Goal: Find specific page/section: Find specific page/section

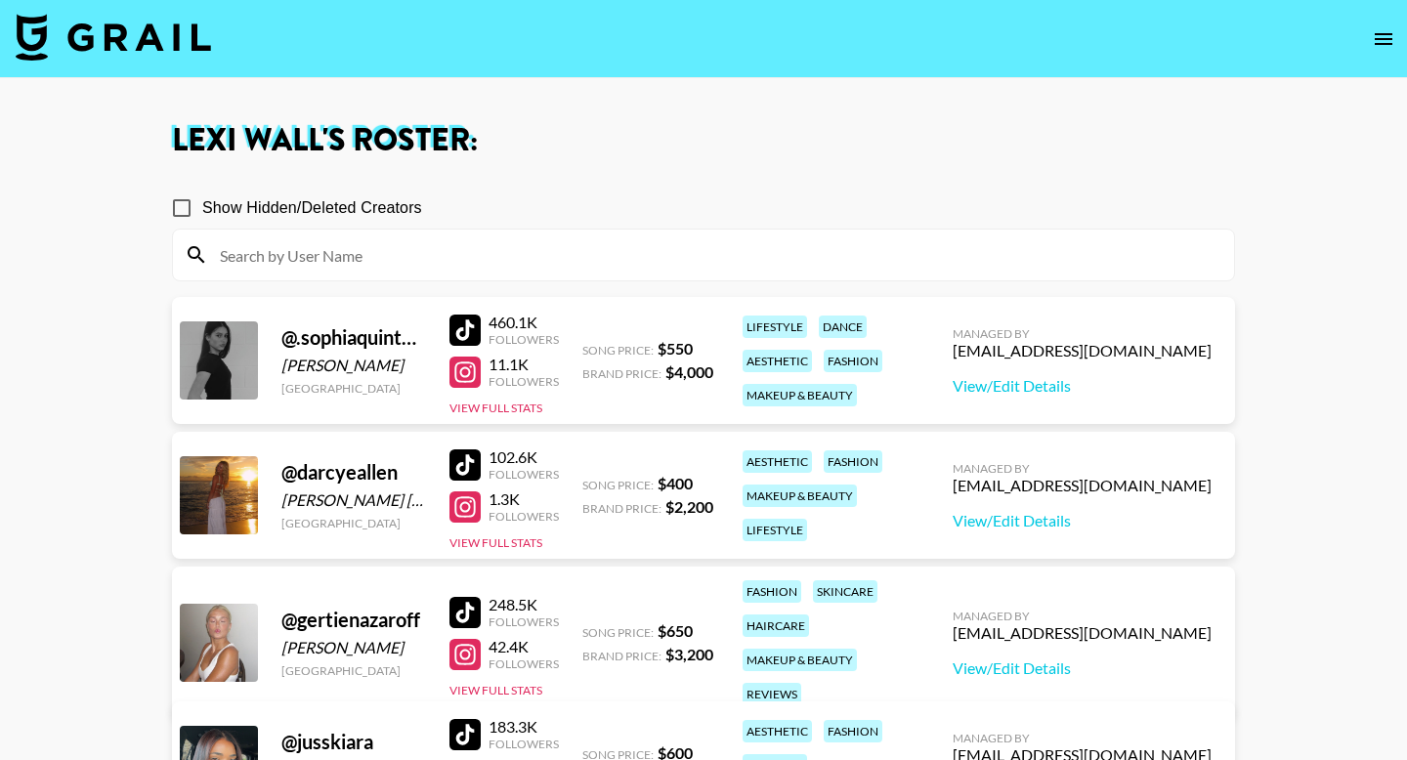
click at [1394, 52] on button "open drawer" at bounding box center [1383, 39] width 39 height 39
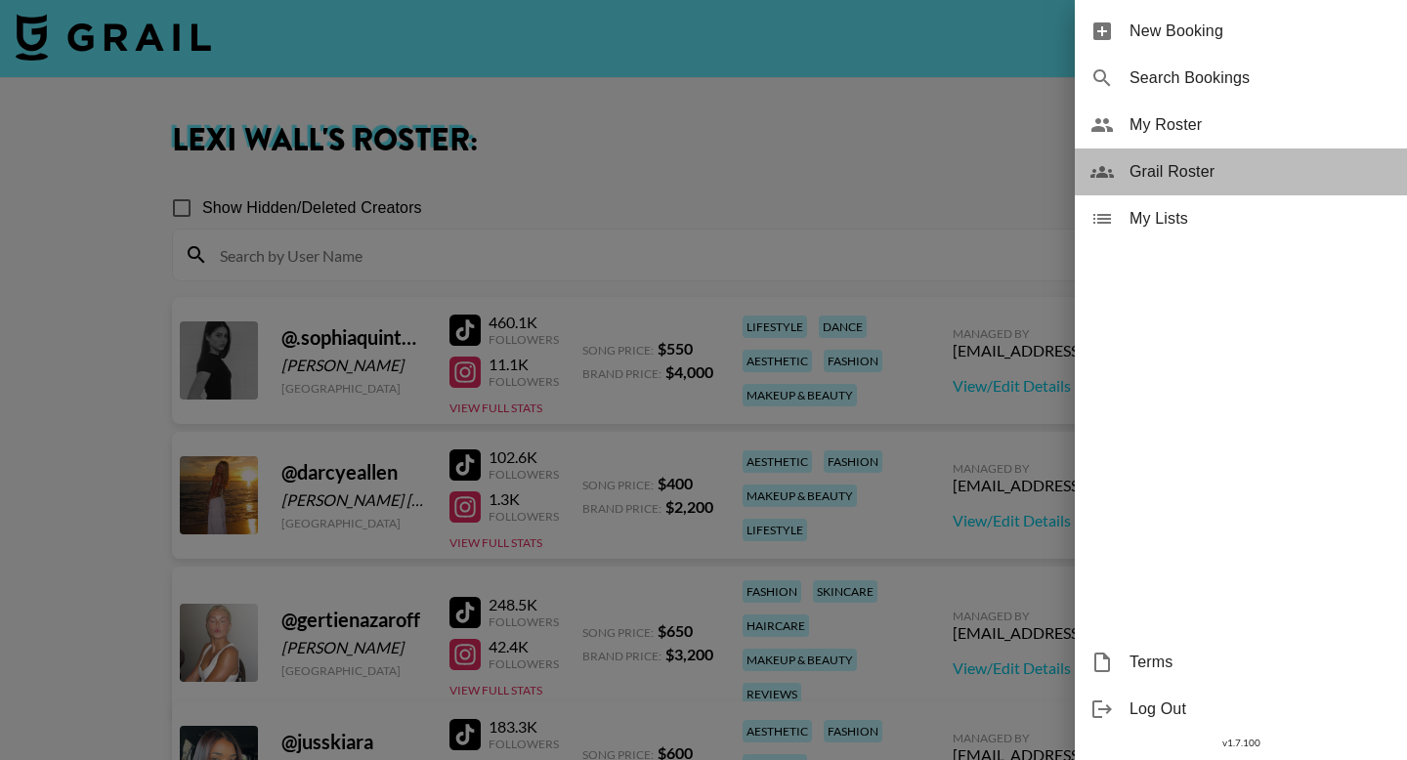
click at [1294, 180] on span "Grail Roster" at bounding box center [1261, 171] width 262 height 23
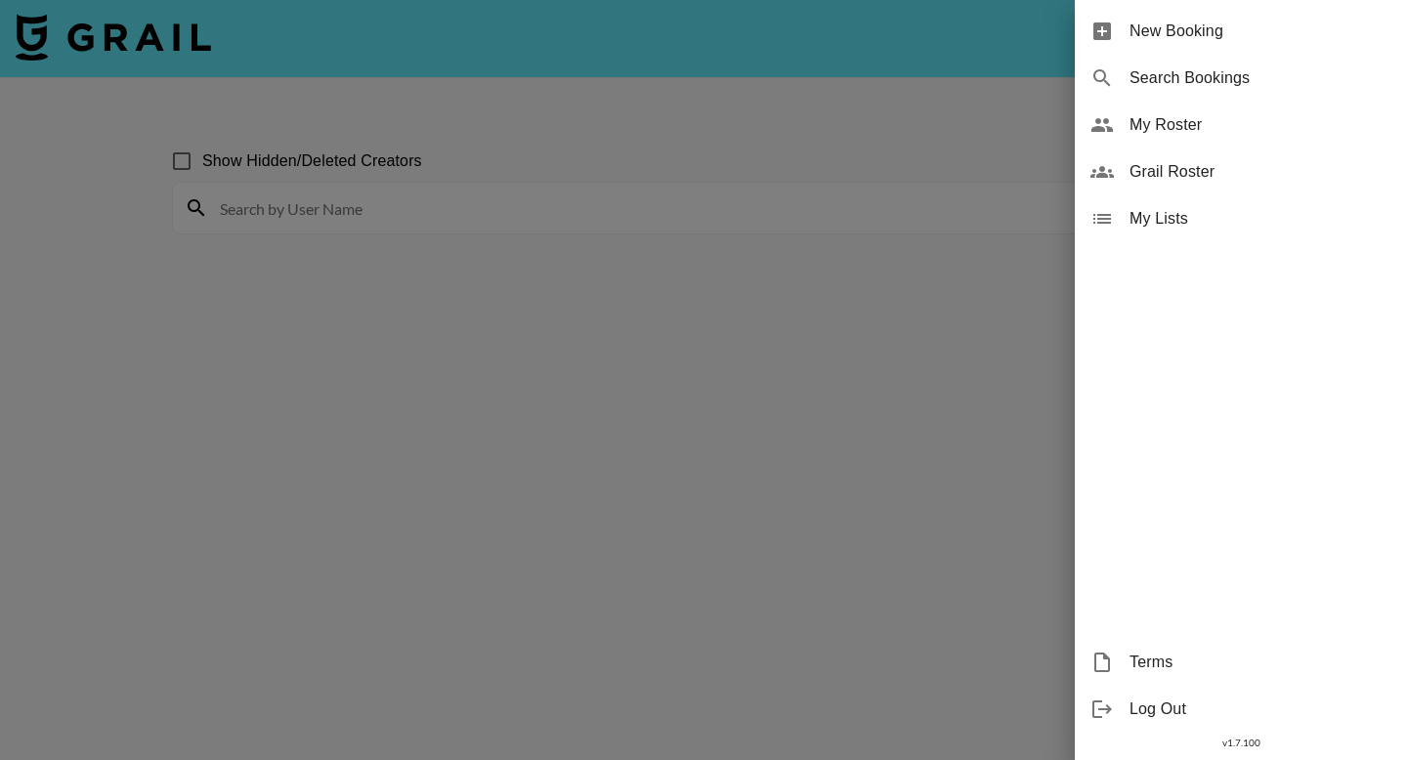
click at [1294, 180] on span "Grail Roster" at bounding box center [1261, 171] width 262 height 23
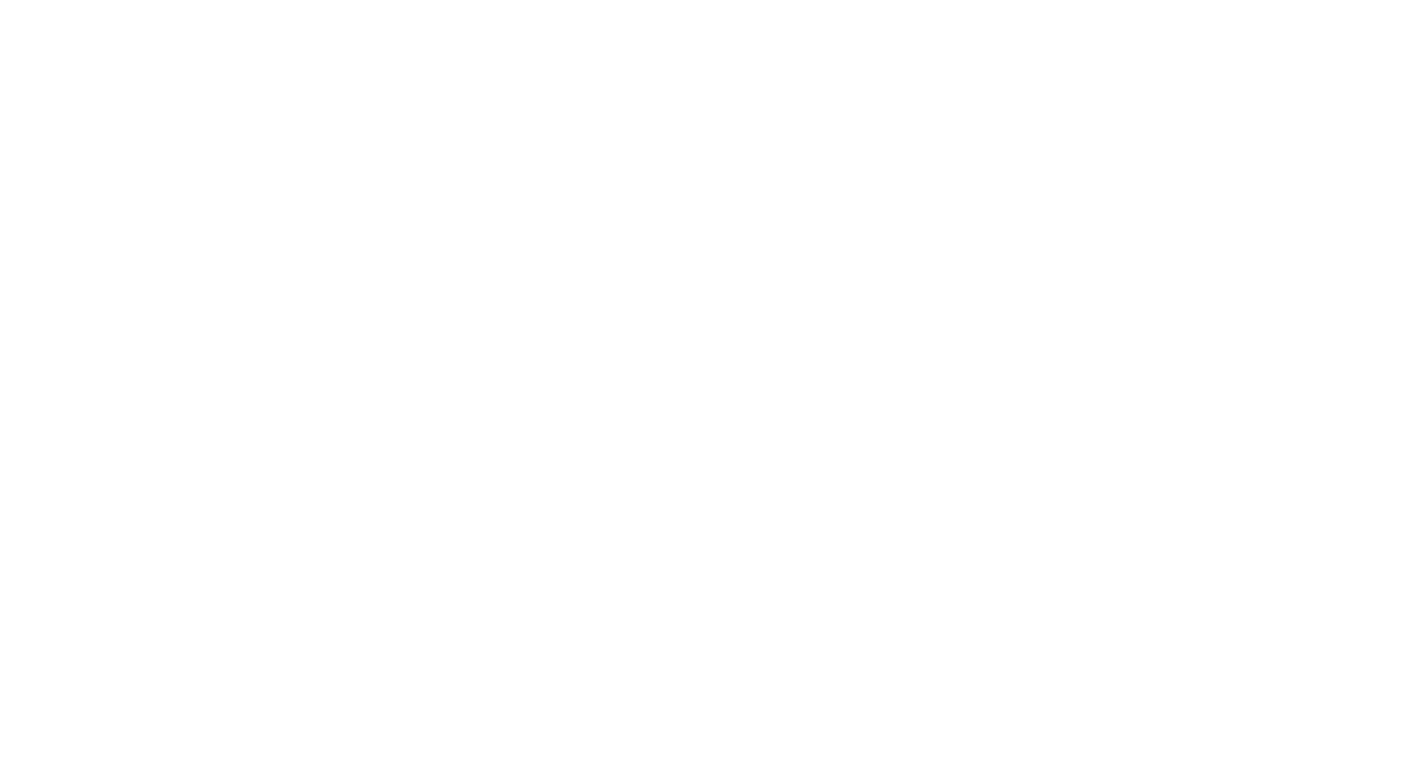
drag, startPoint x: 0, startPoint y: 0, endPoint x: 834, endPoint y: 121, distance: 843.2
click at [834, 121] on body at bounding box center [703, 380] width 1407 height 760
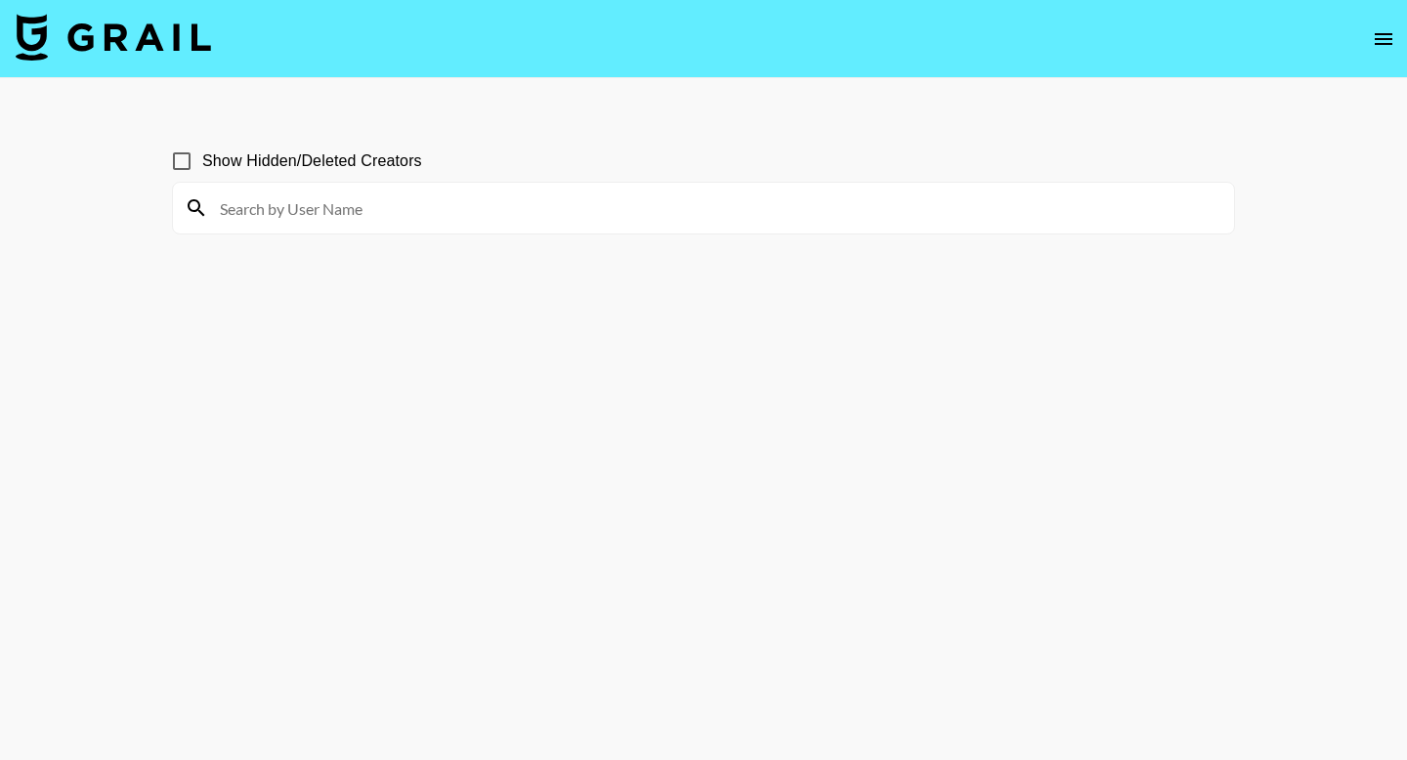
click at [791, 204] on input at bounding box center [715, 207] width 1014 height 31
type input "de"
click at [676, 134] on section "Show Hidden/Deleted Creators de" at bounding box center [703, 179] width 1063 height 109
click at [526, 219] on input at bounding box center [715, 207] width 1014 height 31
click at [600, 151] on div "Show Hidden/Deleted Creators" at bounding box center [703, 161] width 1063 height 41
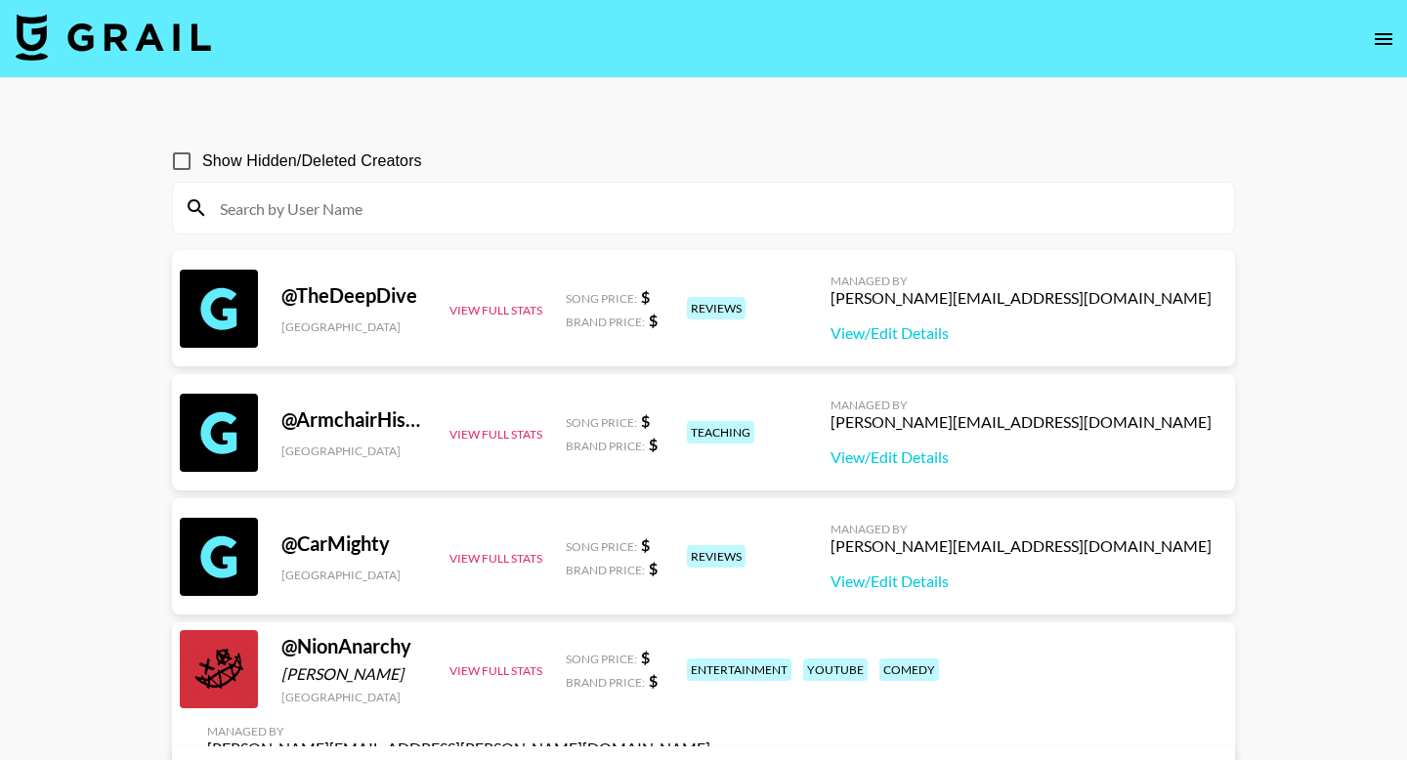
click at [609, 214] on input at bounding box center [715, 207] width 1014 height 31
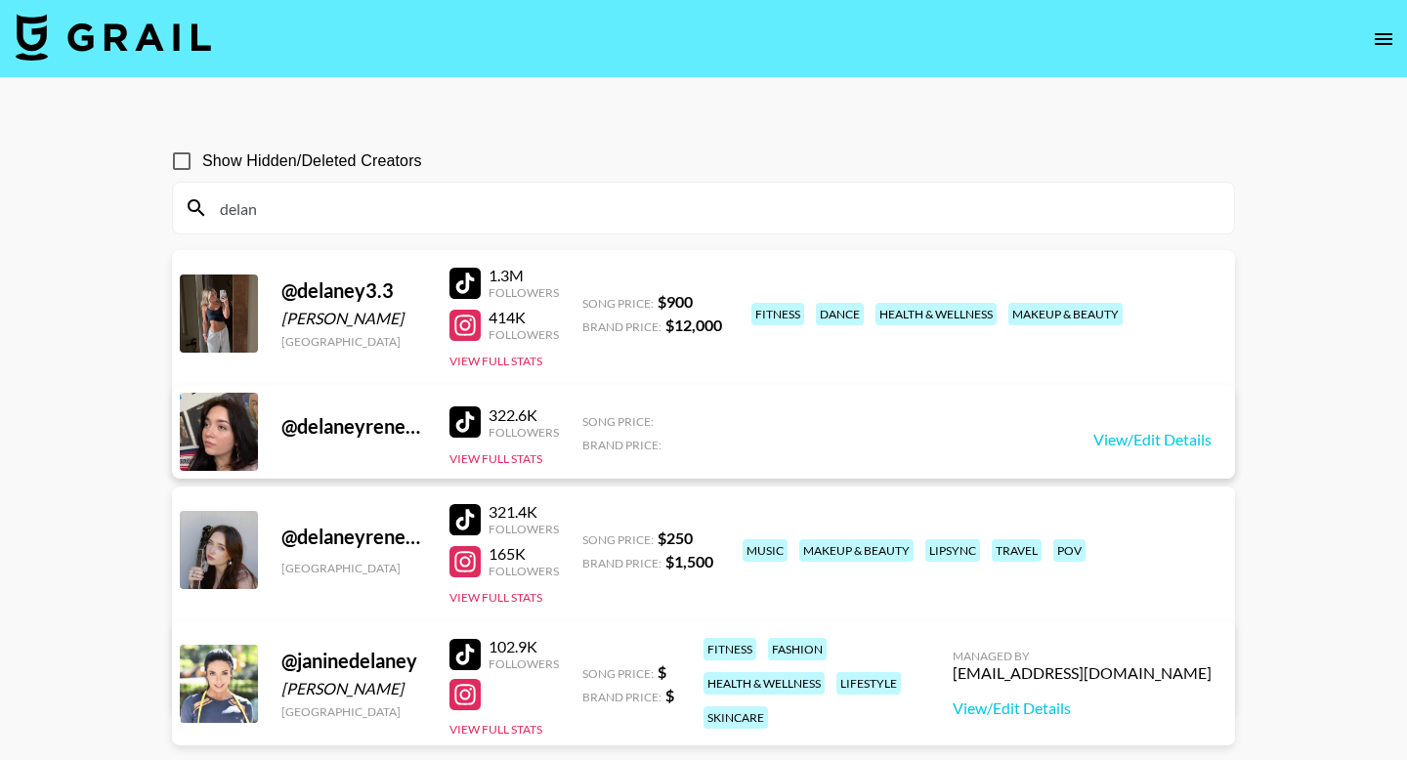
type input "delan"
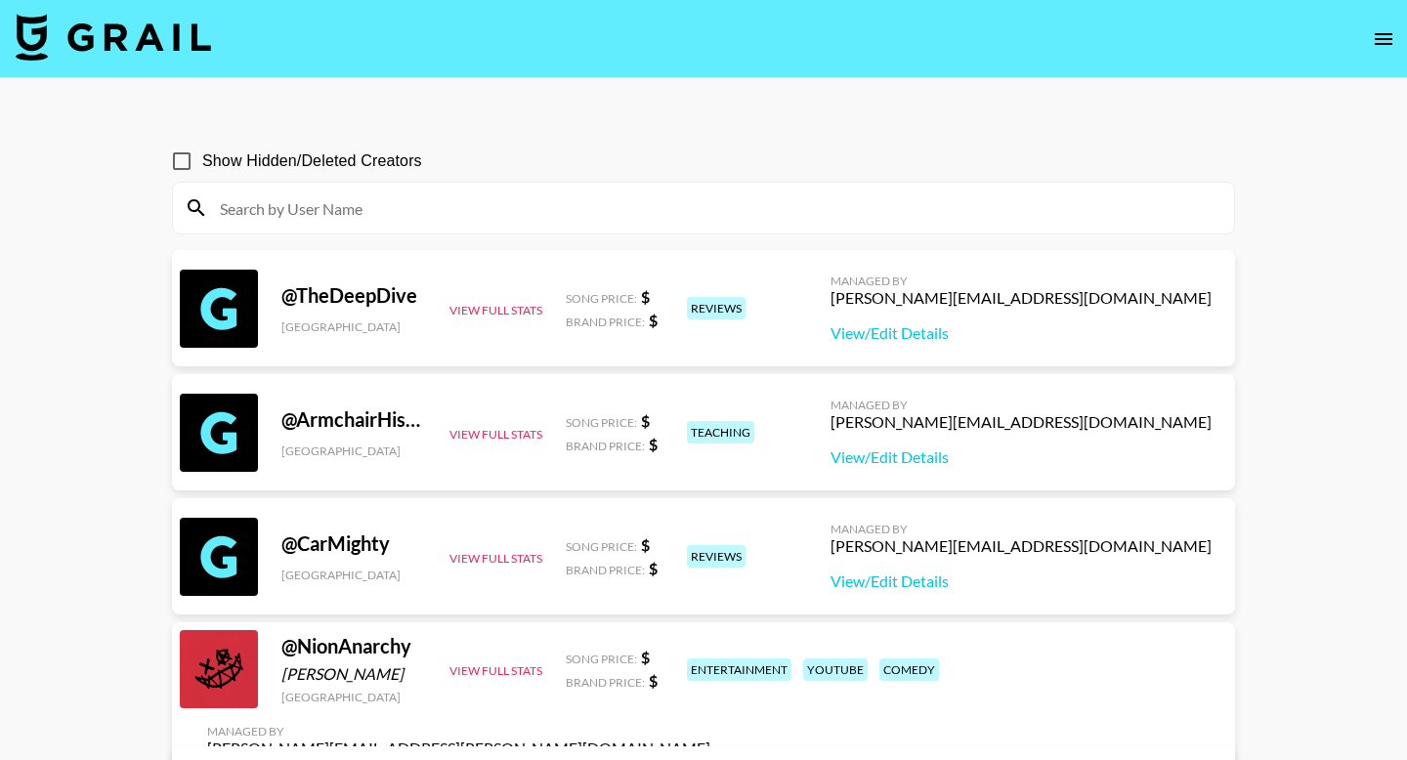
click at [516, 209] on input at bounding box center [715, 207] width 1014 height 31
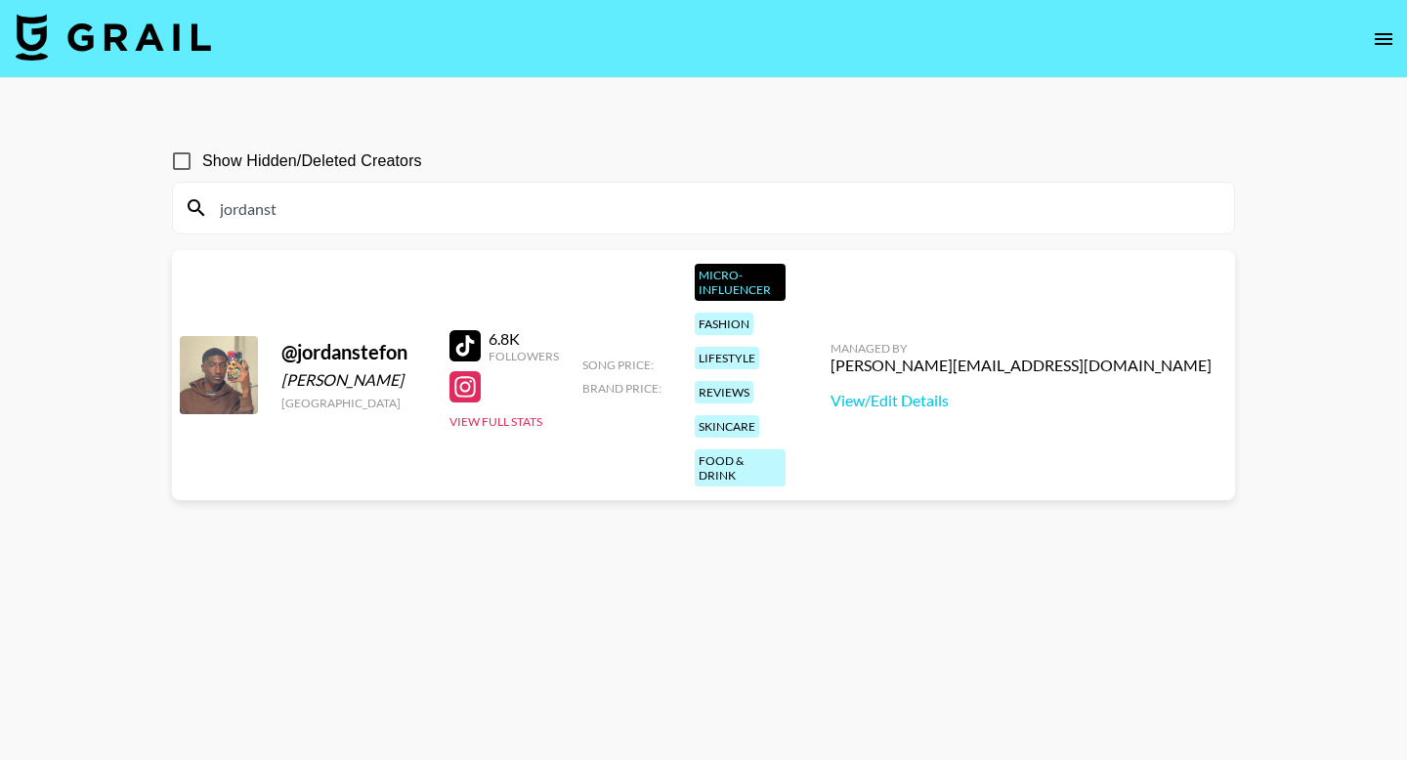
type input "jordanst"
